Goal: Navigation & Orientation: Find specific page/section

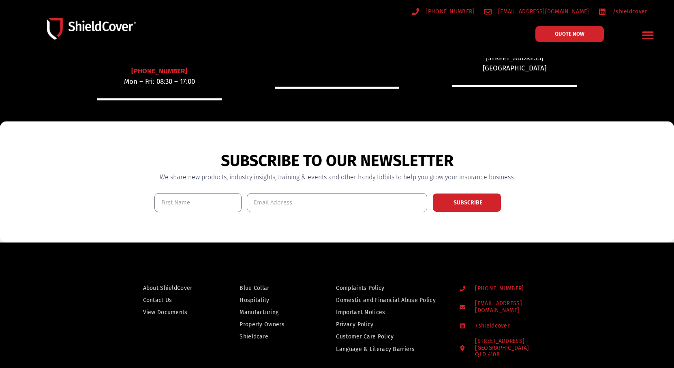
scroll to position [580, 0]
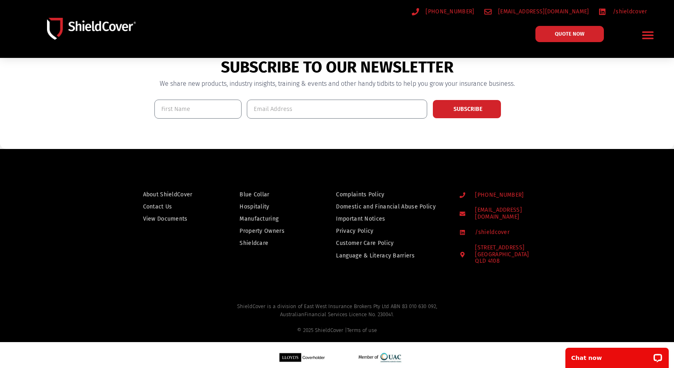
click at [169, 193] on span "About ShieldCover" at bounding box center [167, 195] width 49 height 10
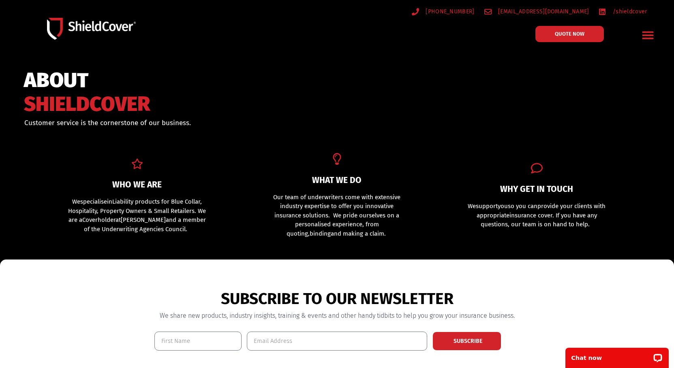
click at [648, 33] on icon "Menu Toggle" at bounding box center [647, 36] width 11 height 8
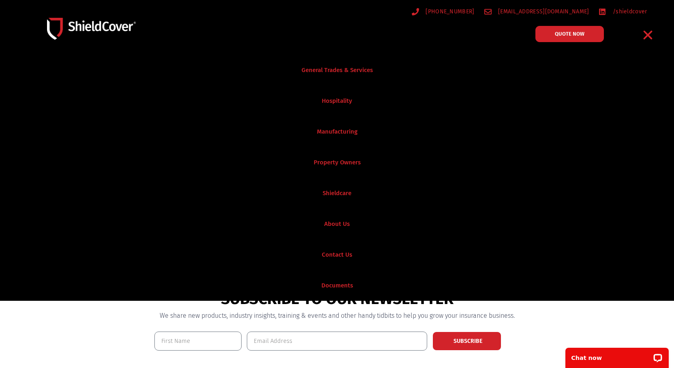
click at [336, 223] on link "About Us" at bounding box center [337, 224] width 674 height 31
